Goal: Transaction & Acquisition: Purchase product/service

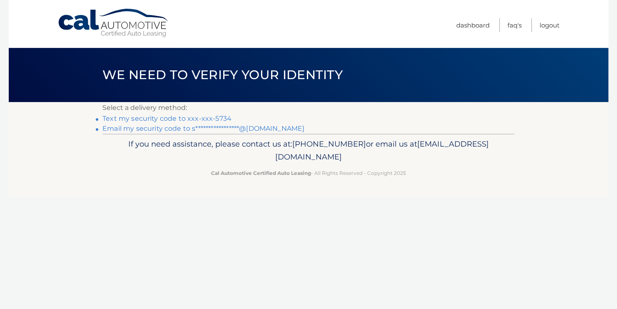
click at [192, 128] on link "**********" at bounding box center [203, 129] width 202 height 8
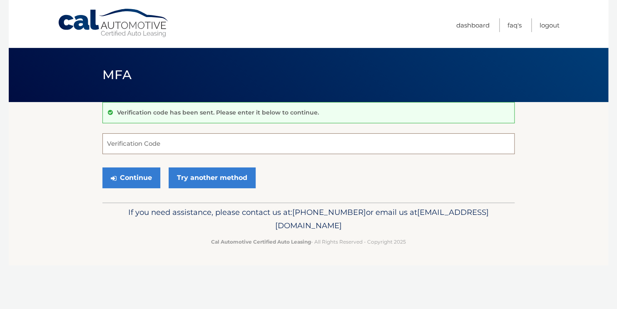
click at [246, 147] on input "Verification Code" at bounding box center [308, 143] width 412 height 21
paste input "798670"
click at [147, 177] on button "Continue" at bounding box center [131, 177] width 58 height 21
drag, startPoint x: 135, startPoint y: 151, endPoint x: 93, endPoint y: 142, distance: 43.3
click at [93, 142] on section "Verification code has been sent. Please enter it below to continue. 798670 Veri…" at bounding box center [309, 152] width 600 height 100
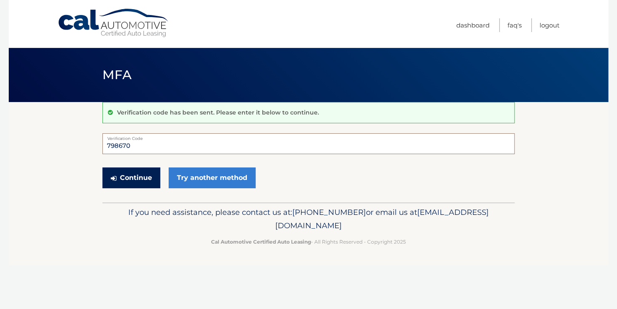
type input "798670"
click at [130, 180] on button "Continue" at bounding box center [131, 177] width 58 height 21
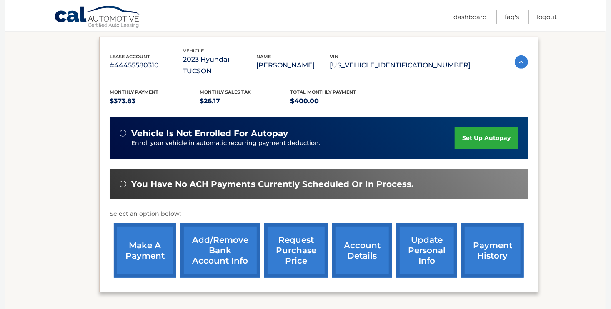
scroll to position [179, 0]
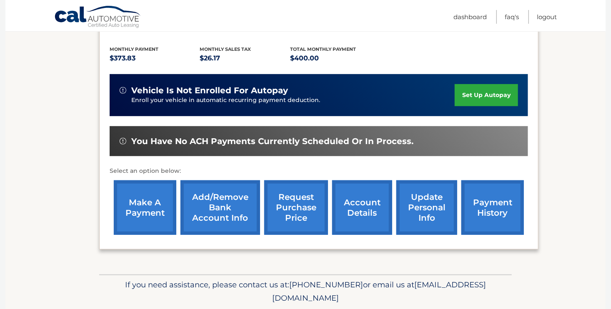
click at [146, 195] on link "make a payment" at bounding box center [145, 207] width 62 height 55
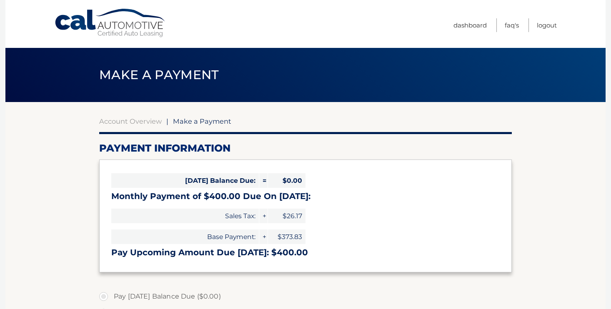
select select "ZDkxYzBmZjAtODdhNy00ZDdmLTlhMTItYzAwMWZkMTY1NmM4"
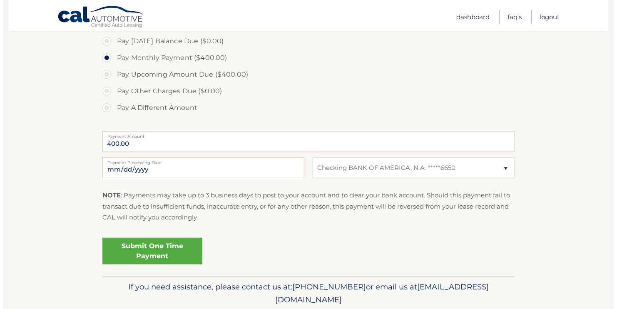
scroll to position [254, 0]
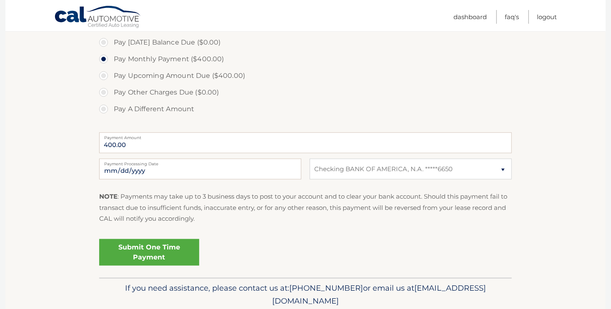
click at [175, 243] on link "Submit One Time Payment" at bounding box center [149, 252] width 100 height 27
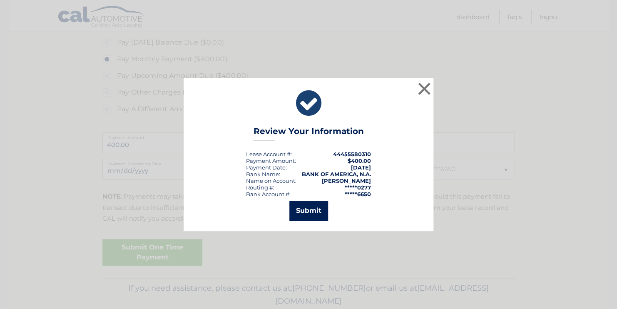
click at [318, 211] on button "Submit" at bounding box center [309, 211] width 39 height 20
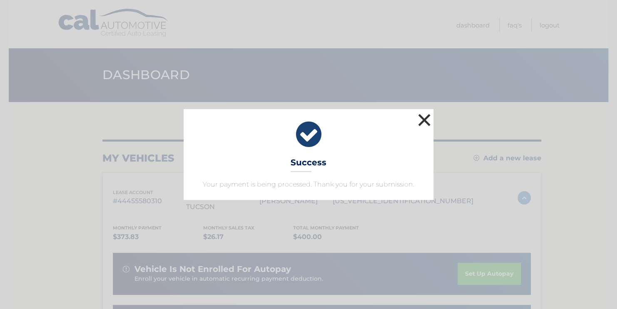
click at [424, 120] on button "×" at bounding box center [424, 120] width 17 height 17
